Goal: Information Seeking & Learning: Check status

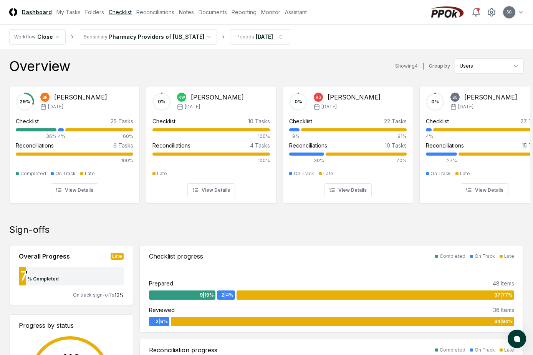
click at [117, 11] on link "Checklist" at bounding box center [120, 12] width 23 height 8
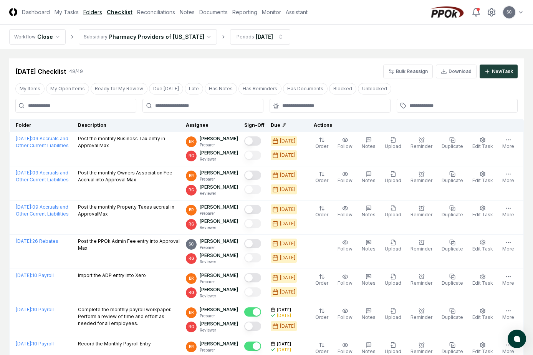
click at [91, 11] on link "Folders" at bounding box center [92, 12] width 19 height 8
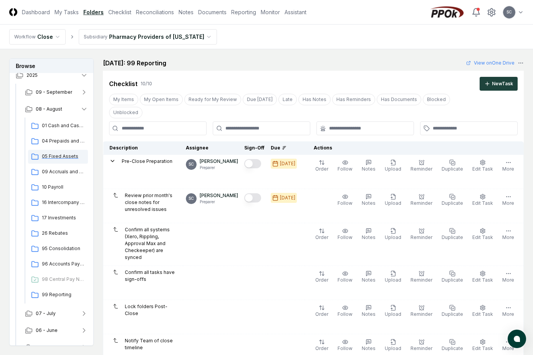
scroll to position [35, 0]
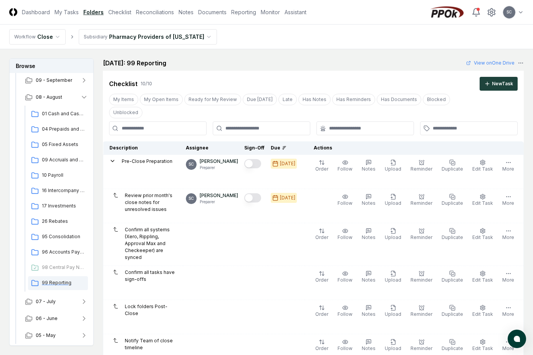
click at [52, 283] on span "99 Reporting" at bounding box center [63, 282] width 43 height 7
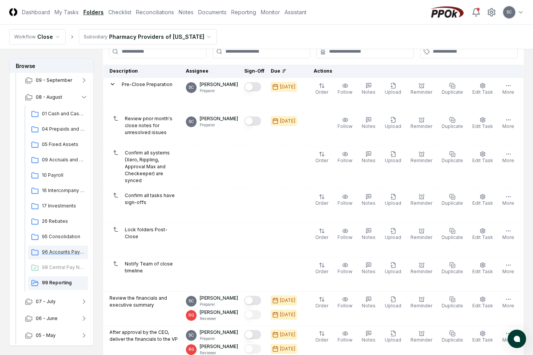
click at [48, 251] on span "96 Accounts Payable" at bounding box center [63, 251] width 43 height 7
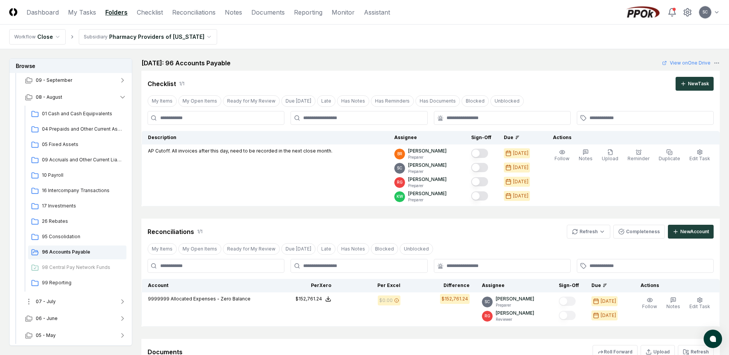
click at [48, 302] on span "07 - July" at bounding box center [46, 301] width 20 height 7
click at [56, 319] on span "01 Cash and Cash Equipvalents" at bounding box center [82, 318] width 81 height 7
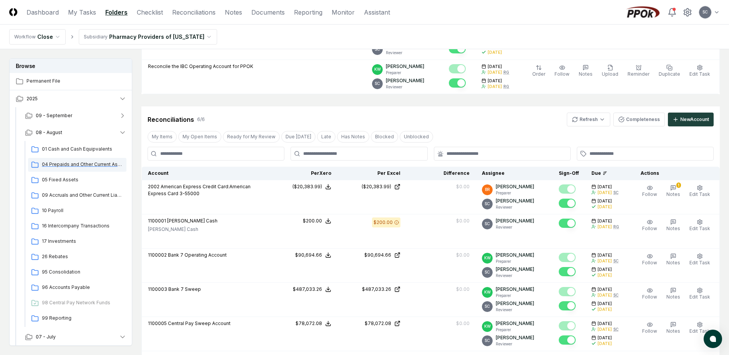
scroll to position [223, 0]
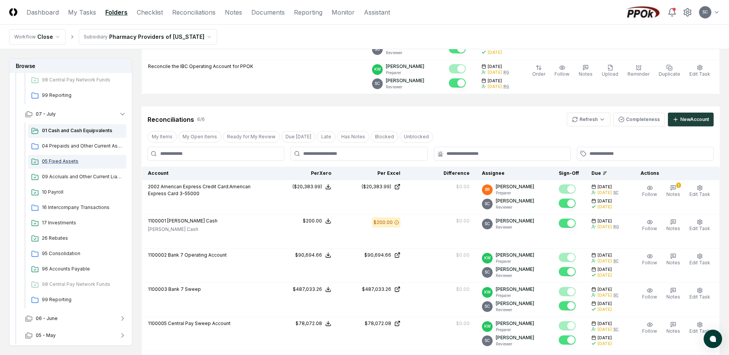
click at [58, 159] on span "05 Fixed Assets" at bounding box center [82, 161] width 81 height 7
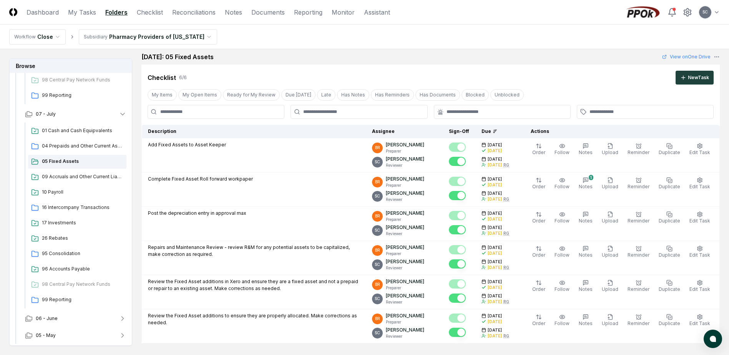
scroll to position [18, 0]
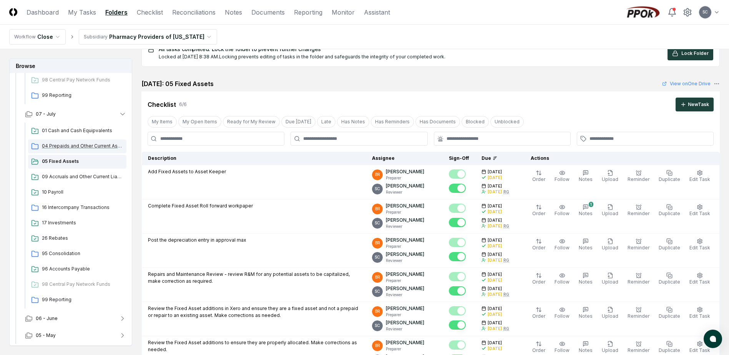
click at [54, 145] on span "04 Prepaids and Other Current Assets" at bounding box center [82, 145] width 81 height 7
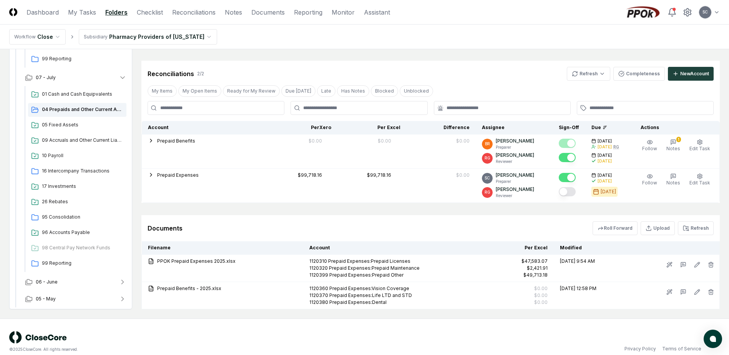
scroll to position [208, 0]
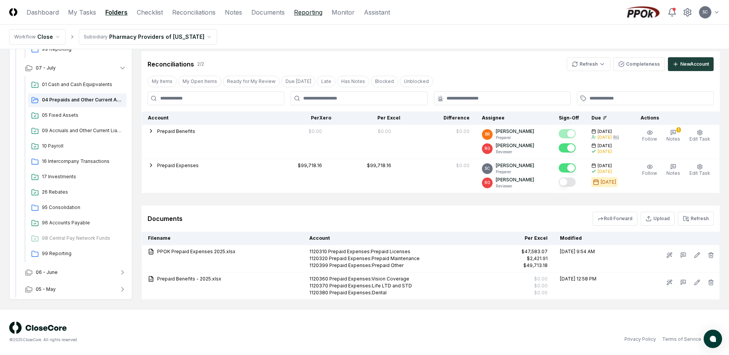
click at [303, 10] on link "Reporting" at bounding box center [308, 12] width 28 height 9
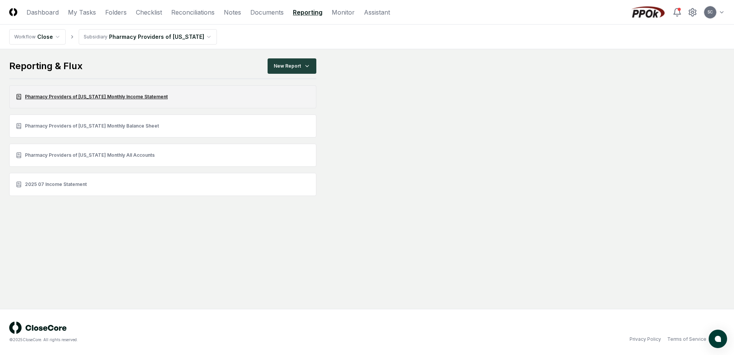
click at [117, 95] on link "Pharmacy Providers of [US_STATE] Monthly Income Statement" at bounding box center [162, 96] width 307 height 23
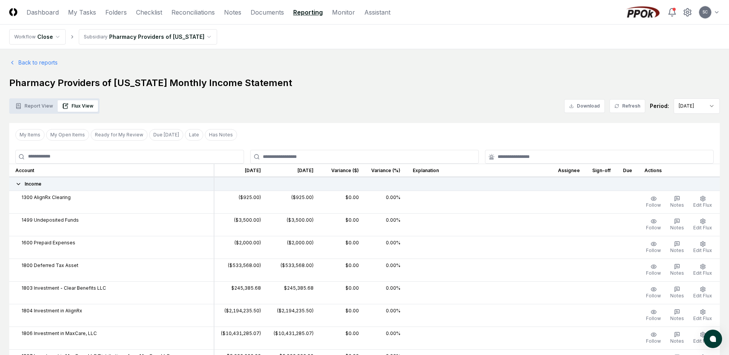
click at [84, 106] on button "Flux View" at bounding box center [78, 106] width 40 height 12
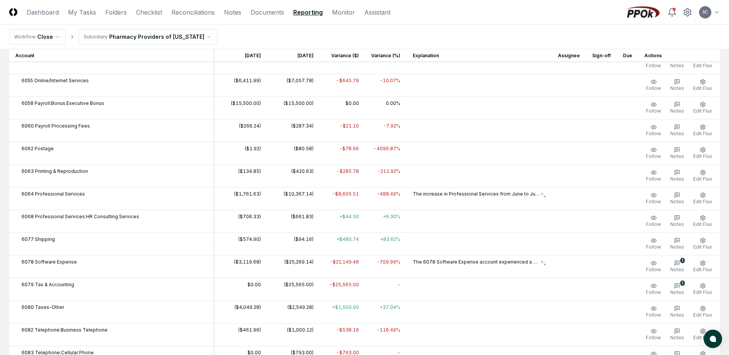
scroll to position [1037, 0]
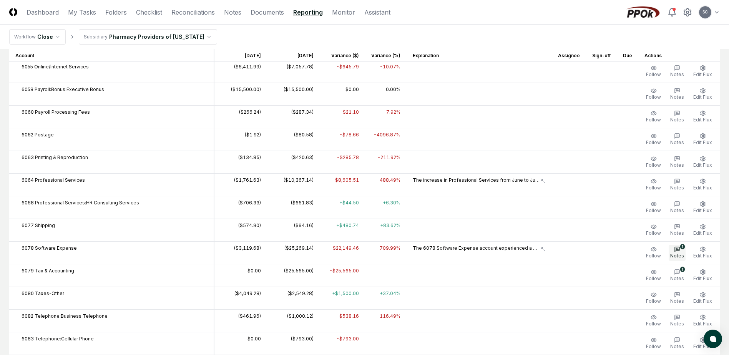
click at [533, 252] on icon "button" at bounding box center [677, 249] width 6 height 6
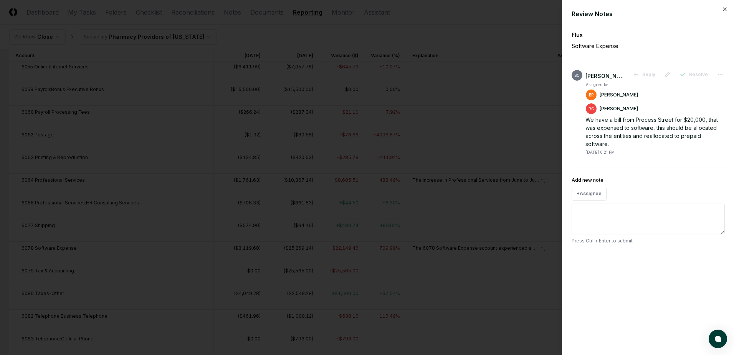
click at [491, 40] on div at bounding box center [367, 177] width 734 height 355
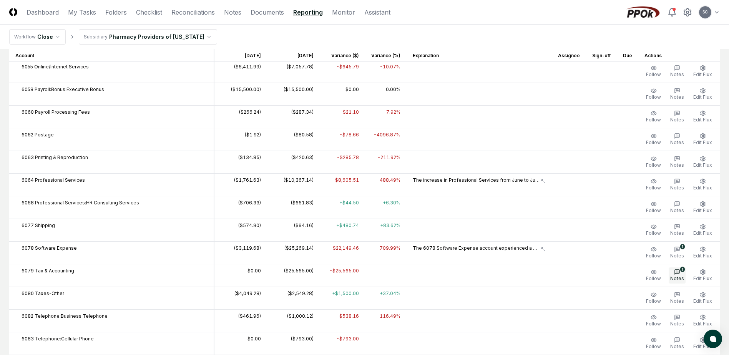
click at [533, 275] on span "Notes" at bounding box center [677, 278] width 14 height 6
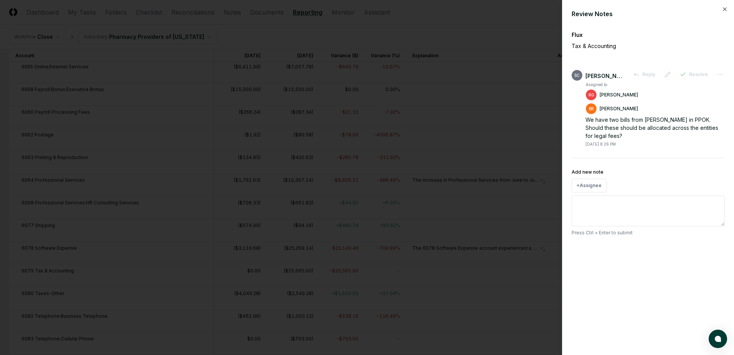
click at [517, 44] on div at bounding box center [367, 177] width 734 height 355
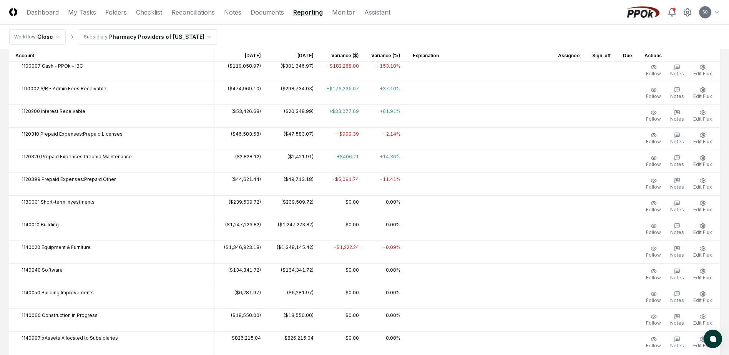
scroll to position [1652, 0]
